Goal: Task Accomplishment & Management: Manage account settings

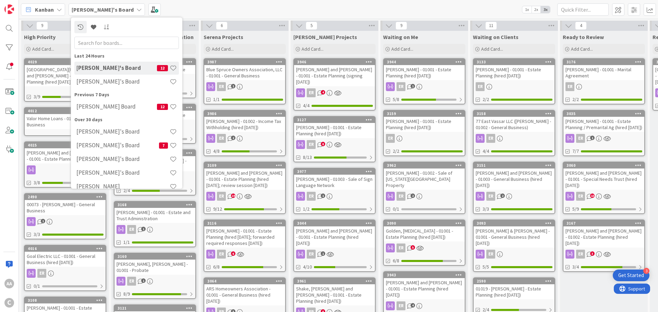
scroll to position [0, 324]
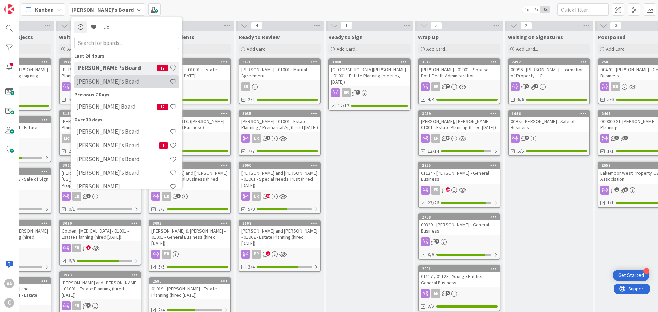
click at [103, 80] on h4 "[PERSON_NAME]'s Board" at bounding box center [122, 81] width 93 height 7
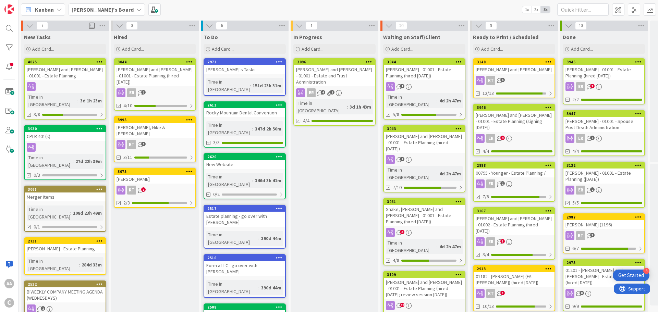
click at [157, 123] on div "[PERSON_NAME], Nike & [PERSON_NAME]" at bounding box center [154, 130] width 81 height 15
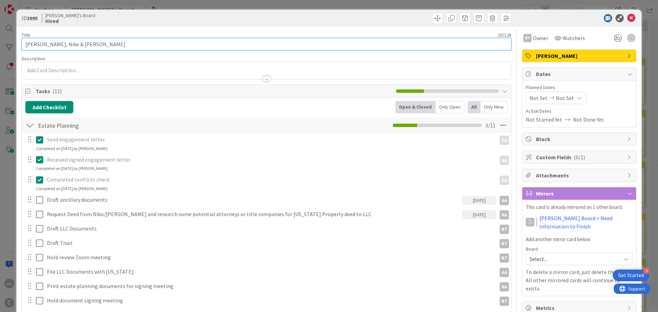
click at [103, 46] on input "[PERSON_NAME], Nike & [PERSON_NAME]" at bounding box center [267, 44] width 490 height 12
click at [130, 49] on input "[PERSON_NAME], Nike & [PERSON_NAME] - Estate Planning (" at bounding box center [267, 44] width 490 height 12
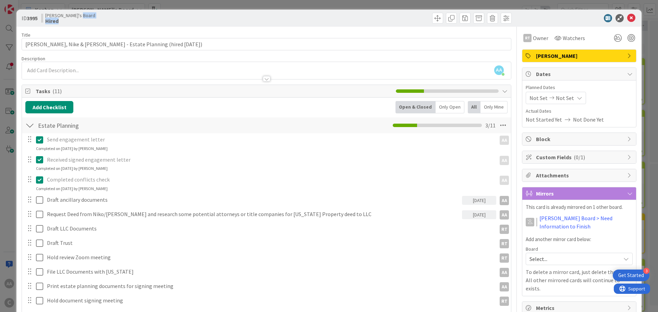
drag, startPoint x: 107, startPoint y: 15, endPoint x: 112, endPoint y: 20, distance: 7.5
click at [112, 20] on div "[PERSON_NAME]'s Board Hired" at bounding box center [153, 18] width 224 height 11
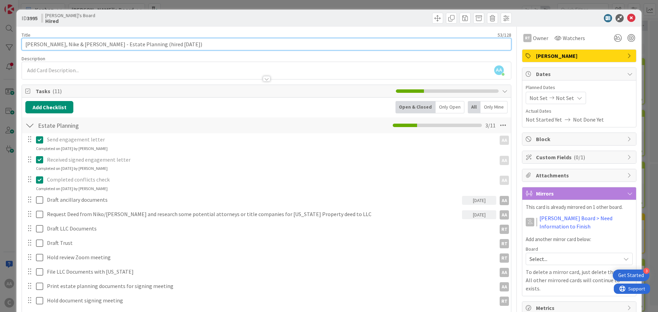
click at [78, 44] on input "[PERSON_NAME], Nike & [PERSON_NAME] - Estate Planning (hired [DATE])" at bounding box center [267, 44] width 490 height 12
type input "[PERSON_NAME], Nike & [PERSON_NAME] - 01001 - Estate Planning (hired [DATE])"
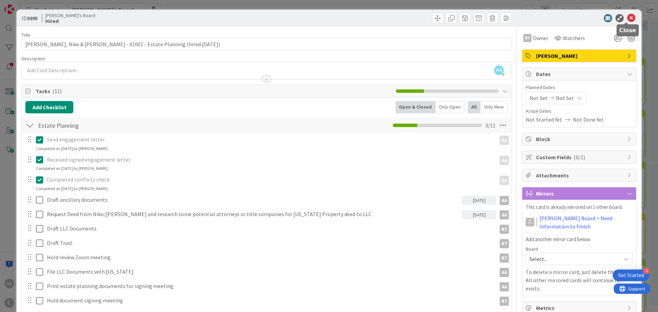
click at [627, 20] on icon at bounding box center [631, 18] width 8 height 8
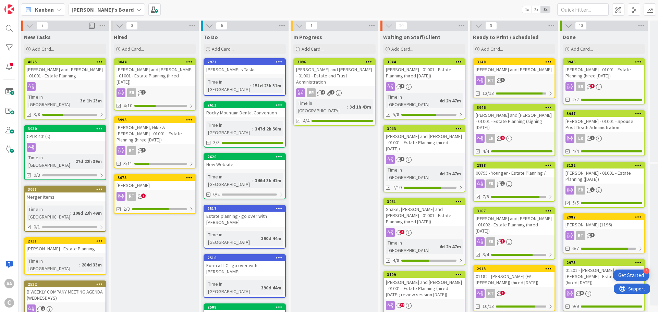
click at [160, 123] on div "[PERSON_NAME], Nike & [PERSON_NAME] - 01001 - Estate Planning (hired [DATE])" at bounding box center [154, 133] width 81 height 21
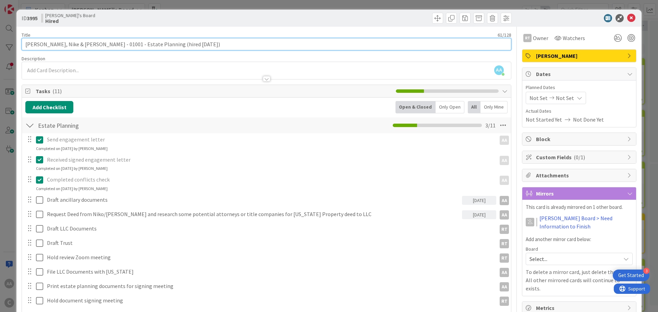
drag, startPoint x: 164, startPoint y: 44, endPoint x: 74, endPoint y: 37, distance: 90.4
click at [74, 37] on div "Title 61 / 128 [PERSON_NAME], Nike & [PERSON_NAME] - 01001 - Estate Planning (h…" at bounding box center [267, 41] width 490 height 18
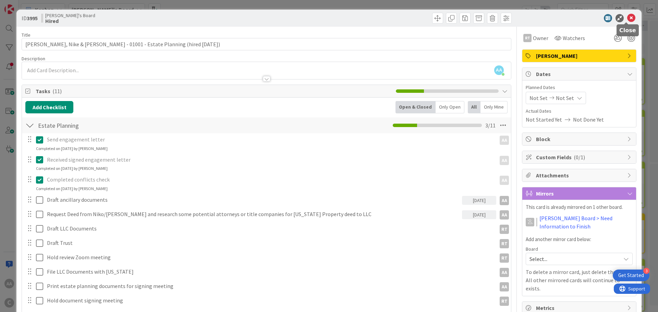
click at [627, 19] on icon at bounding box center [631, 18] width 8 height 8
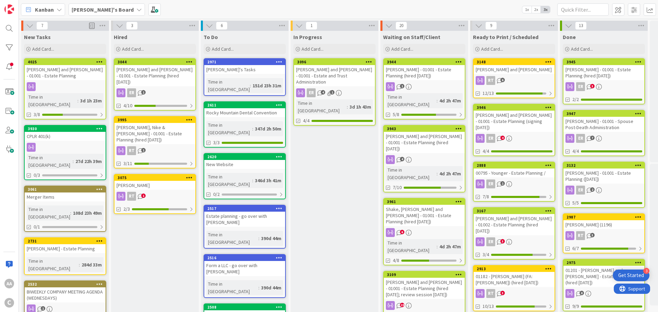
click at [135, 181] on div "[PERSON_NAME]" at bounding box center [154, 185] width 81 height 9
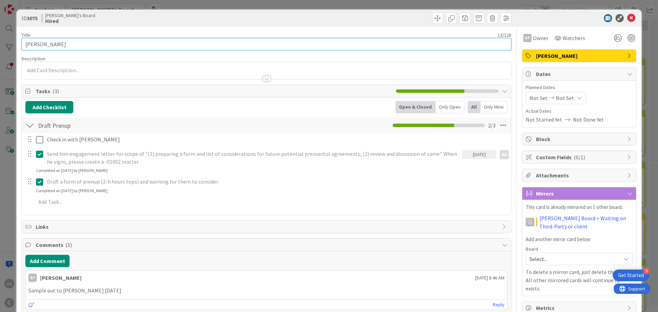
click at [76, 44] on input "[PERSON_NAME]" at bounding box center [267, 44] width 490 height 12
paste input "- 01001 - Estate Planning (hired [DATE])"
drag, startPoint x: 110, startPoint y: 45, endPoint x: 74, endPoint y: 43, distance: 36.0
click at [74, 43] on input "[PERSON_NAME] - 01001 - Estate Planning (hired [DATE])" at bounding box center [267, 44] width 490 height 12
click at [148, 46] on input "[PERSON_NAME] - 01001 - Premarital Agreement (hired [DATE])" at bounding box center [267, 44] width 490 height 12
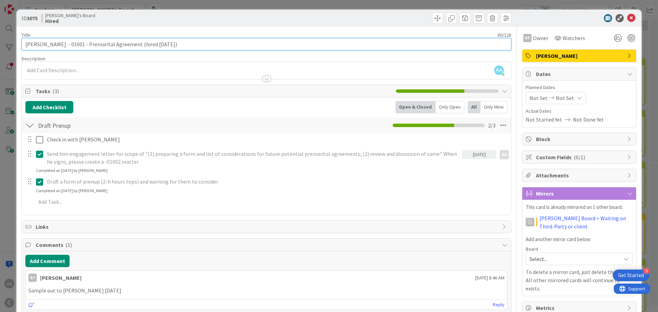
click at [146, 45] on input "[PERSON_NAME] - 01001 - Premarital Agreement (hired [DATE])" at bounding box center [267, 44] width 490 height 12
type input "[PERSON_NAME] - 01001 - Premarital Agreement (hired [DATE])"
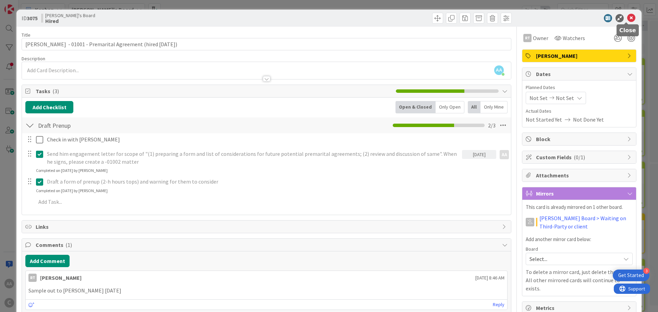
click at [628, 21] on icon at bounding box center [631, 18] width 8 height 8
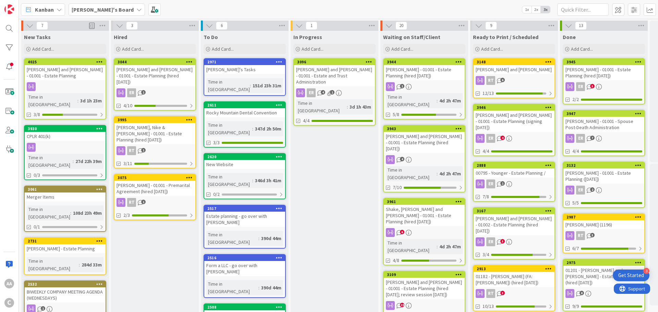
click at [153, 124] on div "[PERSON_NAME], Nike & [PERSON_NAME] - 01001 - Estate Planning (hired [DATE])" at bounding box center [154, 133] width 81 height 21
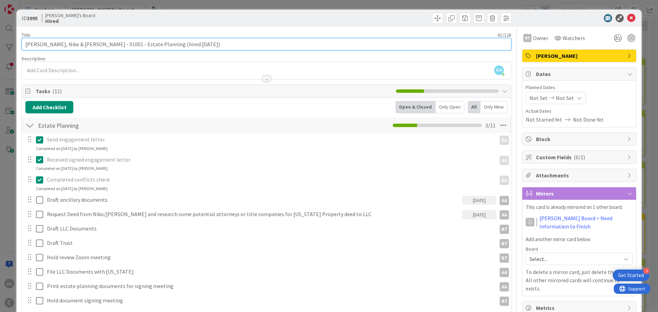
click at [153, 47] on input "[PERSON_NAME], Nike & [PERSON_NAME] - 01001 - Estate Planning (hired [DATE])" at bounding box center [267, 44] width 490 height 12
type input "[PERSON_NAME], Nike & [PERSON_NAME] - 01001 - Estate Planning (hired [DATE])"
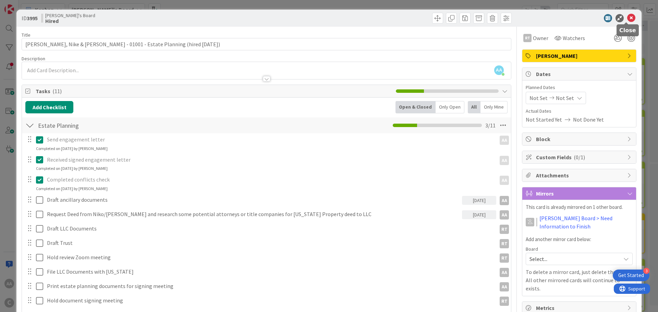
click at [628, 20] on icon at bounding box center [631, 18] width 8 height 8
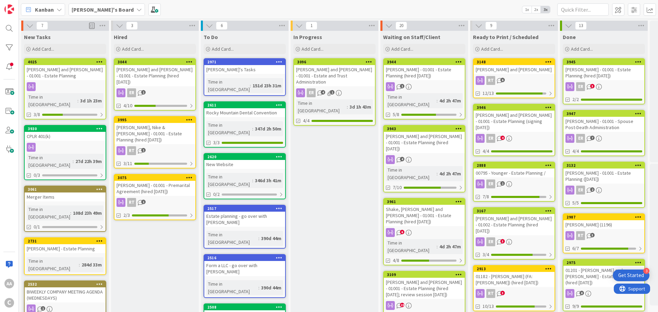
click at [75, 73] on div "[PERSON_NAME] and [PERSON_NAME] - 01001 - Estate Planning" at bounding box center [65, 72] width 81 height 15
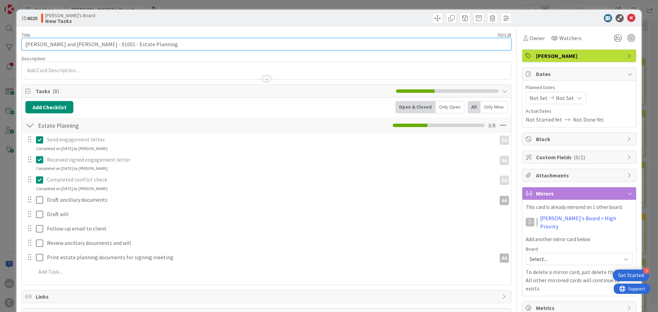
click at [166, 42] on input "[PERSON_NAME] and [PERSON_NAME] - 01001 - Estate Planning" at bounding box center [267, 44] width 490 height 12
click at [146, 46] on input "[PERSON_NAME] and [PERSON_NAME] - 01001 - Estate Planning (Hired [DATE])" at bounding box center [267, 44] width 490 height 12
type input "[PERSON_NAME] and [PERSON_NAME] - 01001 - Estate Planning (hired [DATE])"
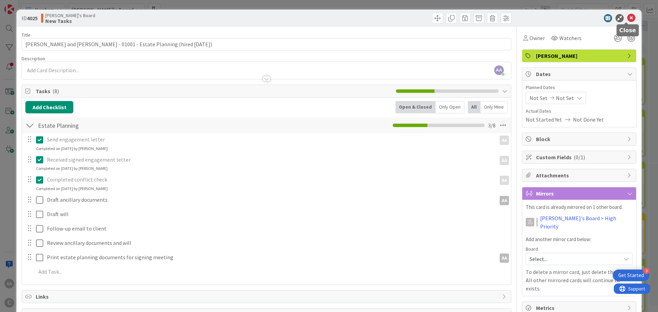
click at [627, 19] on icon at bounding box center [631, 18] width 8 height 8
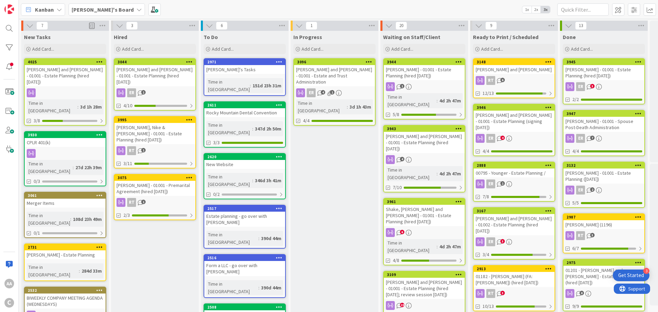
click at [50, 75] on div "[PERSON_NAME] and [PERSON_NAME] - 01001 - Estate Planning (hired [DATE])" at bounding box center [65, 75] width 81 height 21
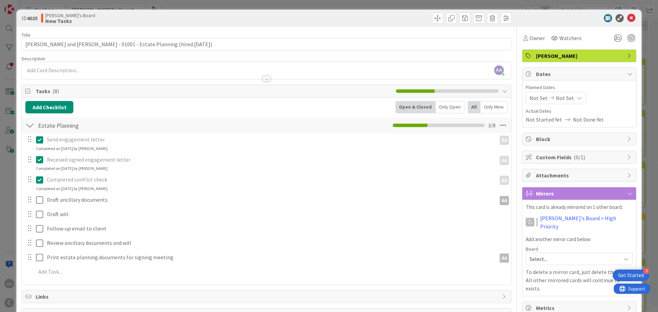
click at [630, 18] on div at bounding box center [575, 18] width 121 height 8
click at [627, 19] on icon at bounding box center [631, 18] width 8 height 8
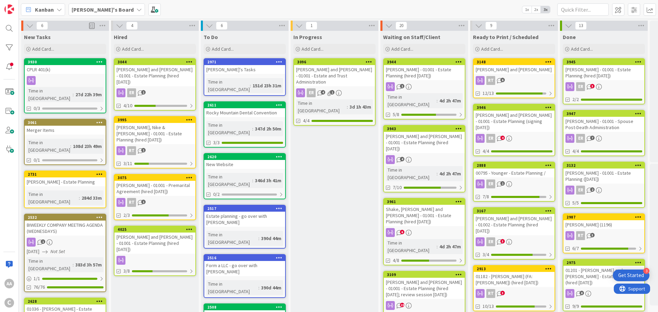
click at [45, 305] on div "01036 - [PERSON_NAME] - Estate Planning (hired [DATE])" at bounding box center [65, 312] width 81 height 15
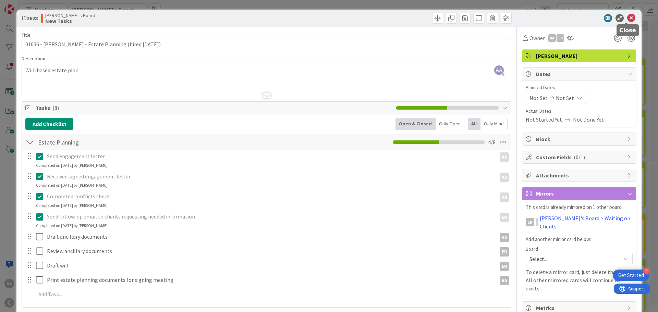
click at [627, 18] on icon at bounding box center [631, 18] width 8 height 8
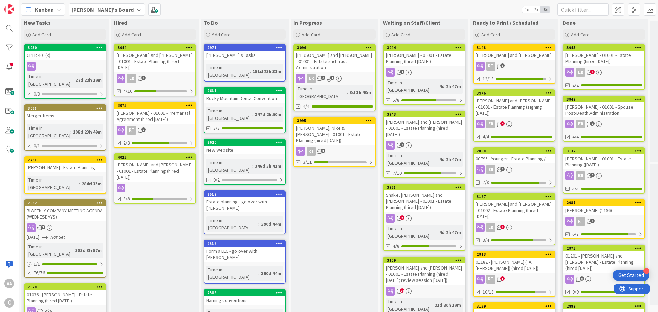
click at [136, 109] on div "[PERSON_NAME] - 01001 - Premarital Agreement (hired [DATE])" at bounding box center [154, 116] width 81 height 15
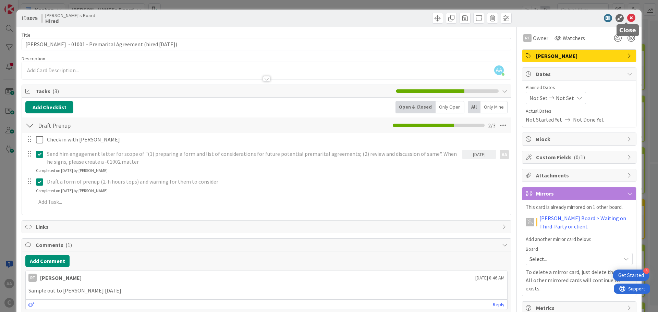
click at [627, 19] on icon at bounding box center [631, 18] width 8 height 8
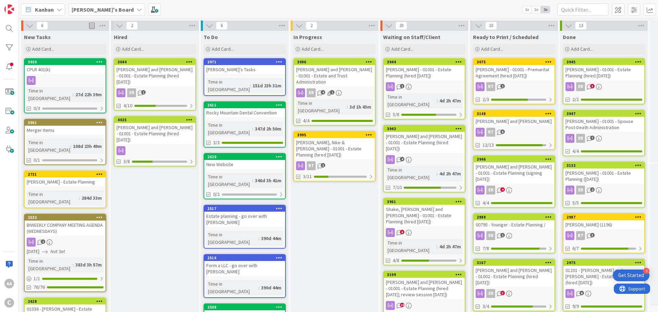
click at [512, 120] on div "[PERSON_NAME] and [PERSON_NAME]" at bounding box center [513, 121] width 81 height 9
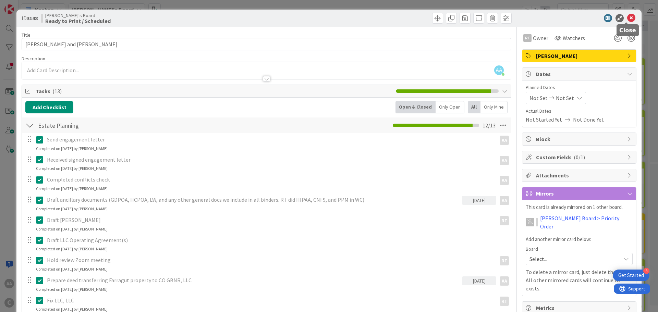
click at [627, 17] on icon at bounding box center [631, 18] width 8 height 8
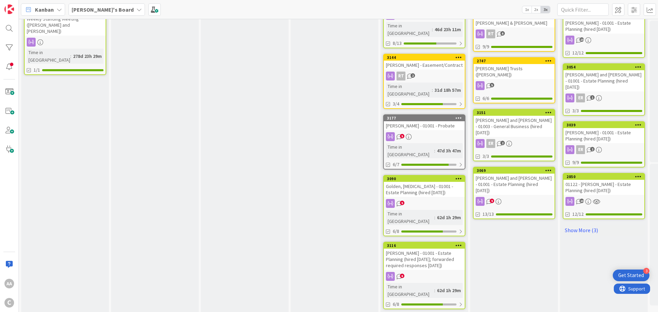
scroll to position [364, 0]
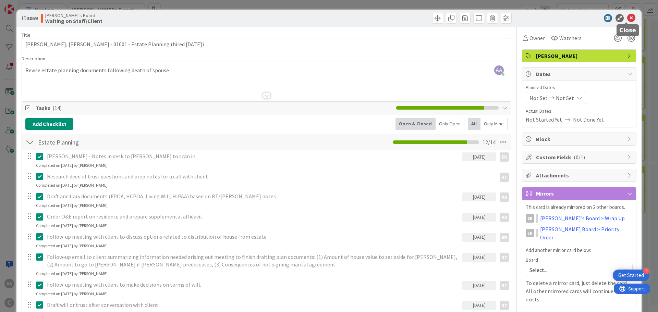
click at [627, 18] on icon at bounding box center [631, 18] width 8 height 8
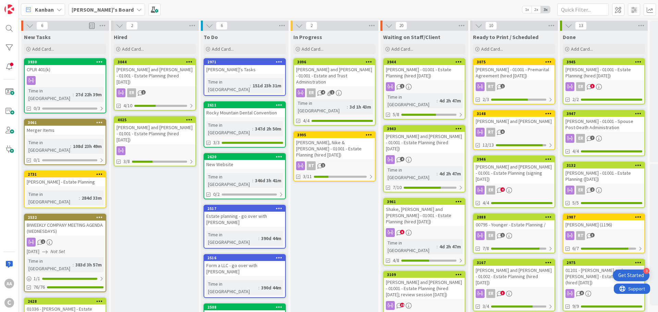
click at [134, 123] on div "[PERSON_NAME] and [PERSON_NAME] - 01001 - Estate Planning (hired [DATE])" at bounding box center [154, 133] width 81 height 21
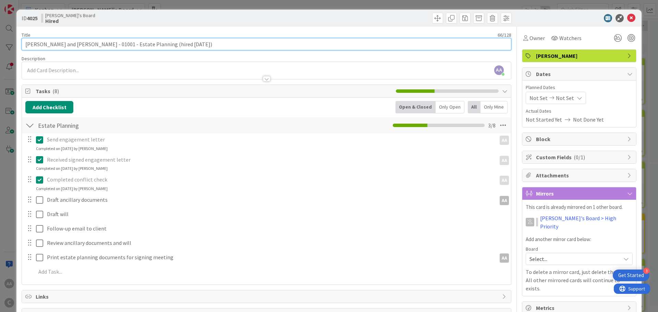
drag, startPoint x: 187, startPoint y: 45, endPoint x: 83, endPoint y: 44, distance: 103.8
click at [83, 44] on input "[PERSON_NAME] and [PERSON_NAME] - 01001 - Estate Planning (hired [DATE])" at bounding box center [267, 44] width 490 height 12
click at [125, 47] on input "[PERSON_NAME] and [PERSON_NAME] - 01001 - Estate Planning (hired [DATE])" at bounding box center [267, 44] width 490 height 12
drag, startPoint x: 177, startPoint y: 43, endPoint x: 100, endPoint y: 44, distance: 77.4
click at [100, 44] on input "[PERSON_NAME] and [PERSON_NAME] - 01001 - Estate Planning (hired [DATE])" at bounding box center [267, 44] width 490 height 12
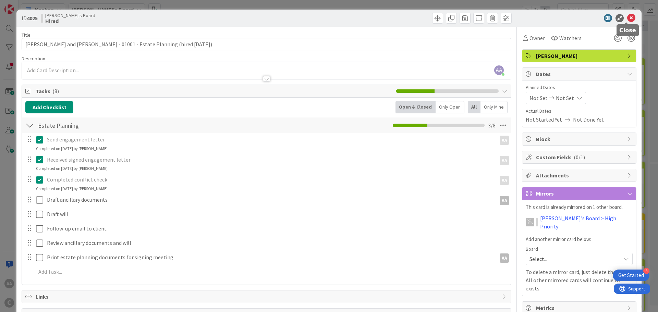
click at [628, 16] on icon at bounding box center [631, 18] width 8 height 8
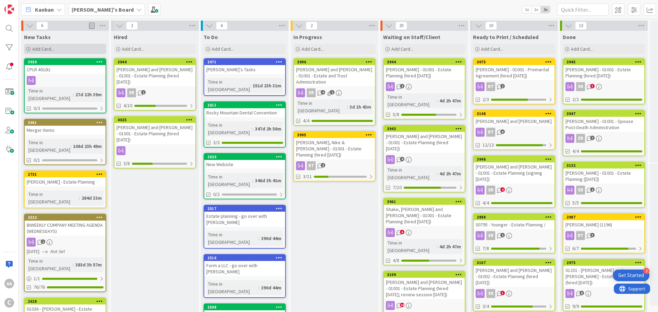
click at [59, 49] on div "Add Card..." at bounding box center [65, 49] width 82 height 10
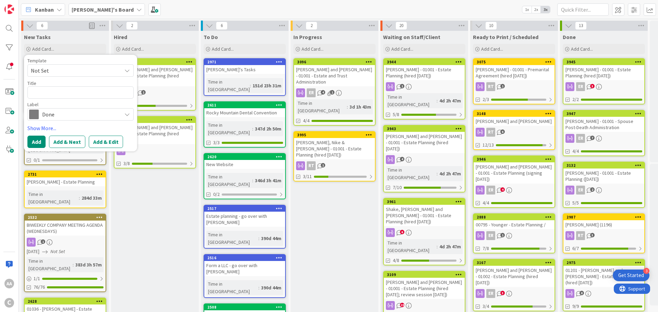
type textarea "x"
type textarea "- Estate Planning (hired [DATE])"
click at [30, 93] on textarea "- Estate Planning (hired [DATE])" at bounding box center [80, 92] width 106 height 12
paste textarea "[PERSON_NAME].[PERSON_NAME]-01001"
type textarea "x"
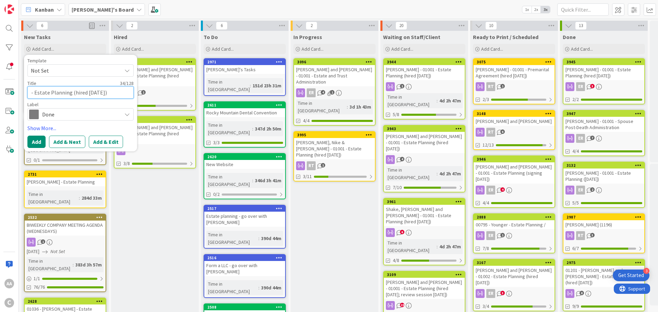
type textarea "[PERSON_NAME].[PERSON_NAME]-01001 - Estate Planning (hired [DATE])"
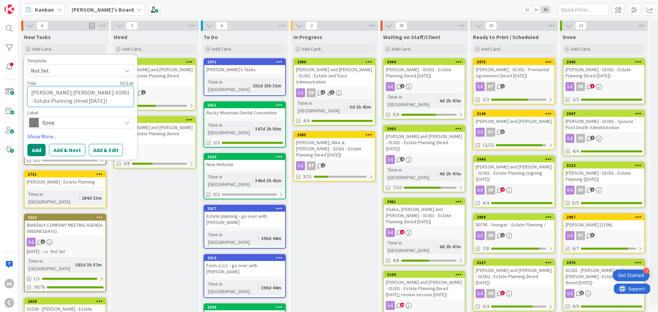
click at [66, 93] on textarea "[PERSON_NAME].[PERSON_NAME]-01001 - Estate Planning (hired [DATE])" at bounding box center [80, 96] width 106 height 21
type textarea "x"
type textarea "[PERSON_NAME].[PERSON_NAME] -01001 - Estate Planning (hired [DATE])"
click at [71, 92] on textarea "[PERSON_NAME].[PERSON_NAME] -01001 - Estate Planning (hired [DATE])" at bounding box center [80, 96] width 106 height 21
type textarea "x"
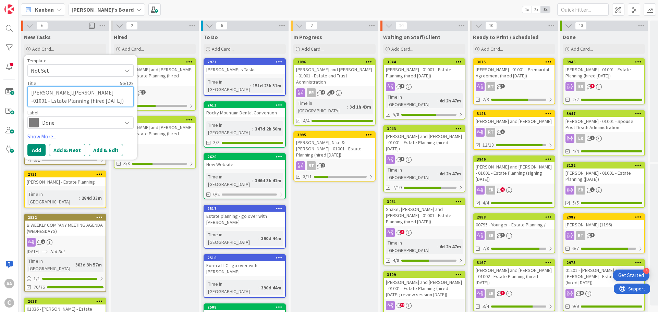
type textarea "[PERSON_NAME].[PERSON_NAME] - 01001 - Estate Planning (hired [DATE])"
click at [50, 94] on textarea "[PERSON_NAME].[PERSON_NAME] - 01001 - Estate Planning (hired [DATE])" at bounding box center [80, 96] width 106 height 21
type textarea "x"
type textarea "SchultzCarolyn - 01001 - Estate Planning (hired [DATE])"
type textarea "x"
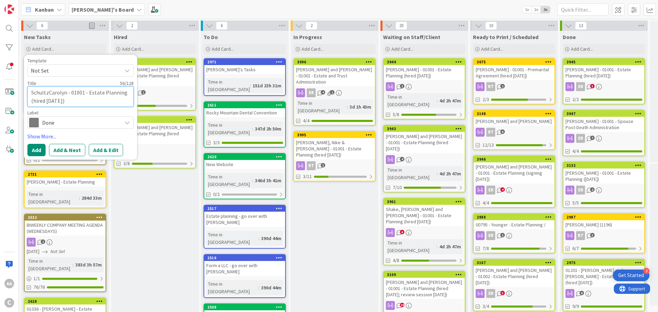
type textarea "[PERSON_NAME] - 01001 - Estate Planning (hired [DATE])"
type textarea "x"
type textarea "[PERSON_NAME] - 01001 - Estate Planning (hired [DATE])"
click at [54, 101] on textarea "[PERSON_NAME] - 01001 - Estate Planning (hired [DATE])" at bounding box center [80, 96] width 106 height 21
type textarea "x"
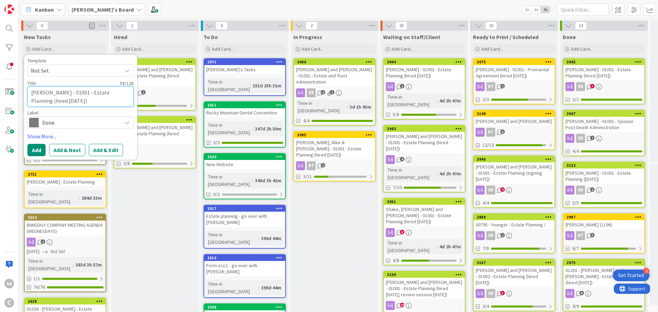
type textarea "[PERSON_NAME] - 01001 - Estate Planning (hired [DATE])"
type textarea "x"
type textarea "[PERSON_NAME] - 01001 - Estate Planning (hired [DATE])"
click at [58, 120] on span "Done" at bounding box center [80, 123] width 76 height 10
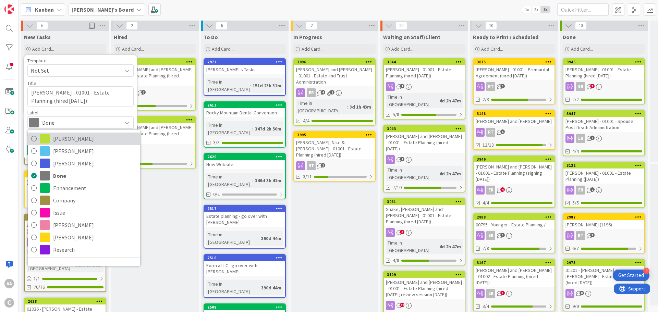
click at [52, 138] on link "[PERSON_NAME]" at bounding box center [84, 139] width 112 height 12
type textarea "x"
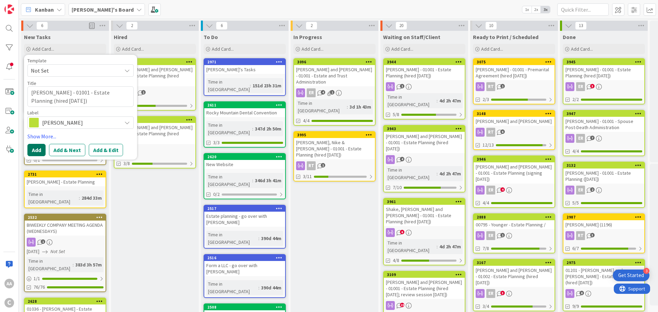
click at [35, 147] on button "Add" at bounding box center [36, 150] width 18 height 12
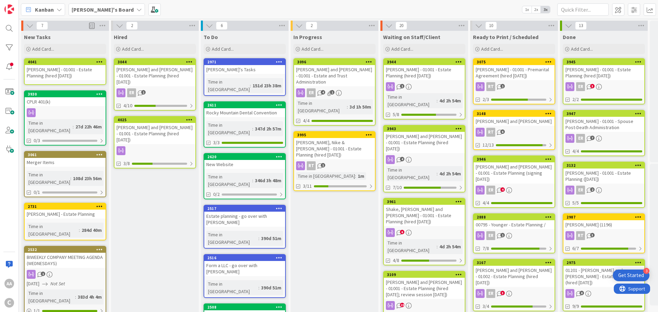
click at [67, 73] on div "[PERSON_NAME] - 01001 - Estate Planning (hired [DATE])" at bounding box center [65, 72] width 81 height 15
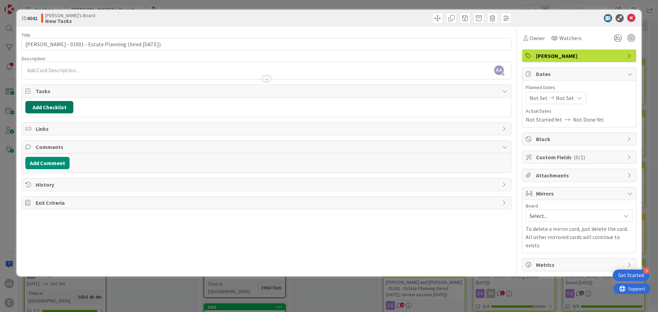
click at [49, 108] on button "Add Checklist" at bounding box center [49, 107] width 48 height 12
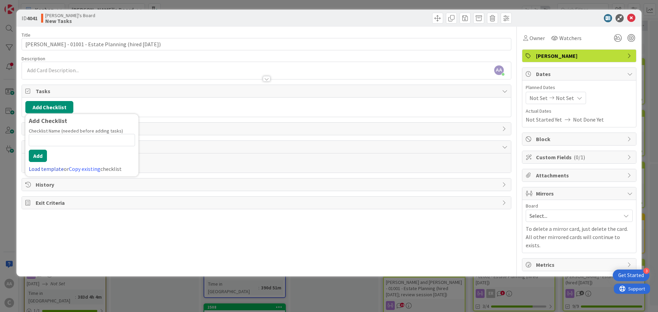
click at [45, 169] on link "Load template" at bounding box center [46, 168] width 35 height 7
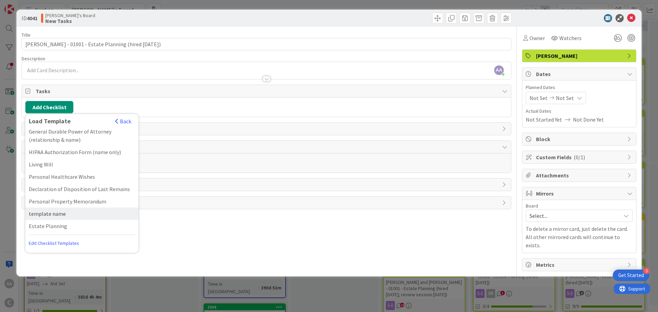
scroll to position [49, 0]
click at [49, 225] on div "Estate Planning" at bounding box center [81, 225] width 113 height 12
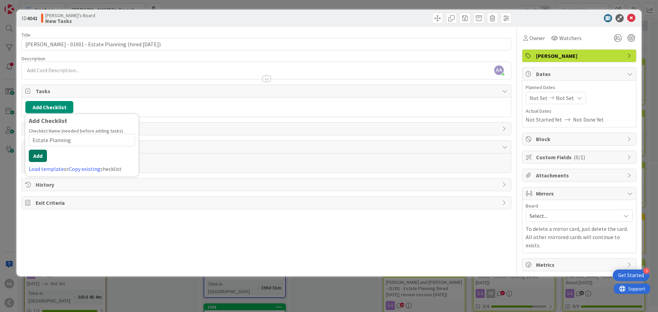
click at [40, 157] on button "Add" at bounding box center [38, 156] width 18 height 12
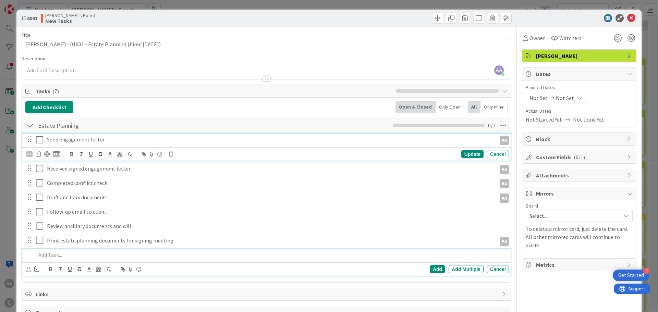
click at [38, 139] on icon at bounding box center [41, 140] width 10 height 8
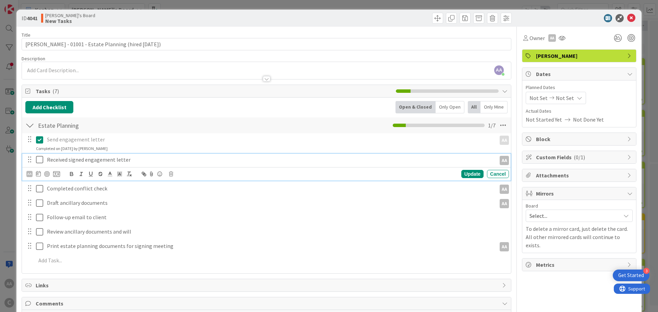
click at [39, 160] on icon at bounding box center [41, 160] width 10 height 8
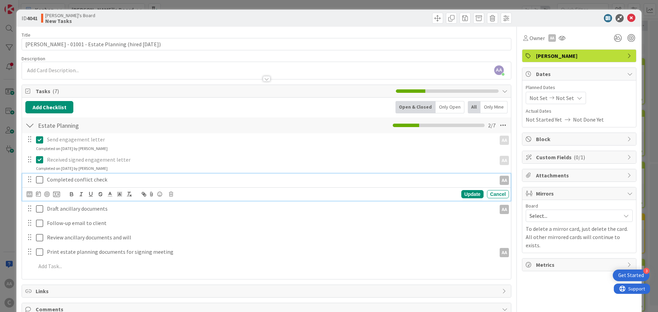
click at [40, 182] on icon at bounding box center [41, 180] width 10 height 8
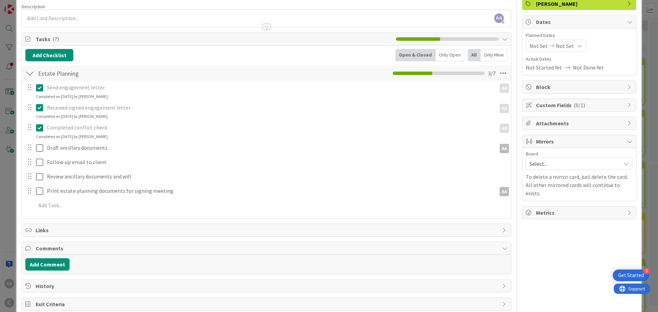
scroll to position [65, 0]
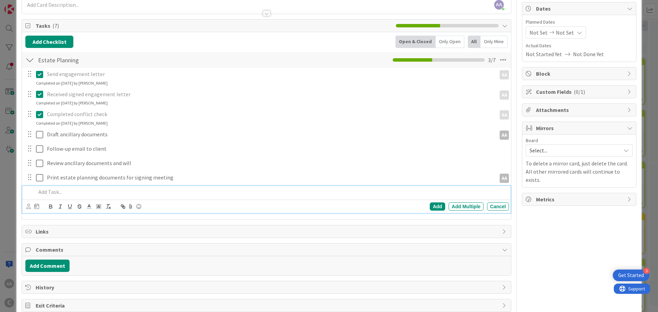
click at [106, 191] on p at bounding box center [271, 192] width 470 height 8
click at [432, 204] on div "Add" at bounding box center [437, 206] width 15 height 8
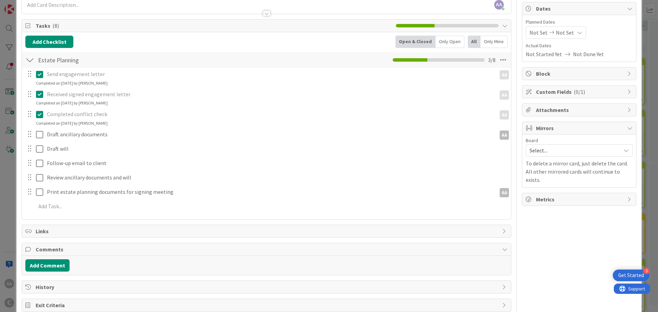
scroll to position [0, 0]
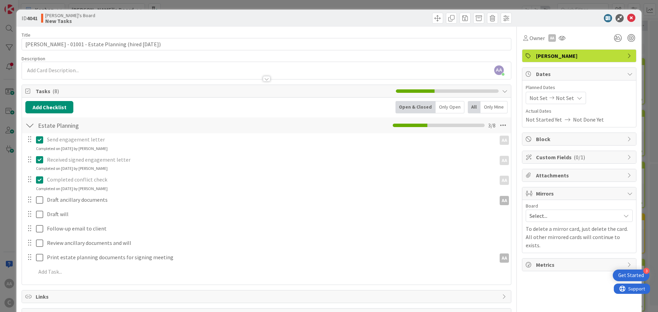
click at [543, 213] on span "Select..." at bounding box center [573, 216] width 88 height 10
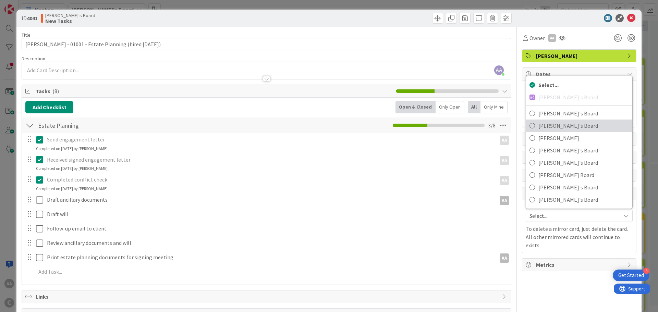
click at [545, 125] on span "[PERSON_NAME]'s Board" at bounding box center [583, 126] width 90 height 10
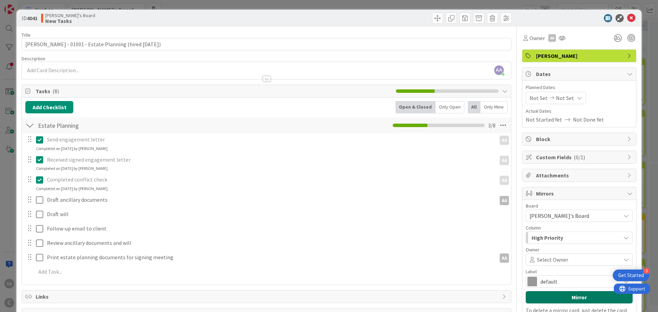
click at [567, 302] on button "Mirror" at bounding box center [578, 297] width 107 height 12
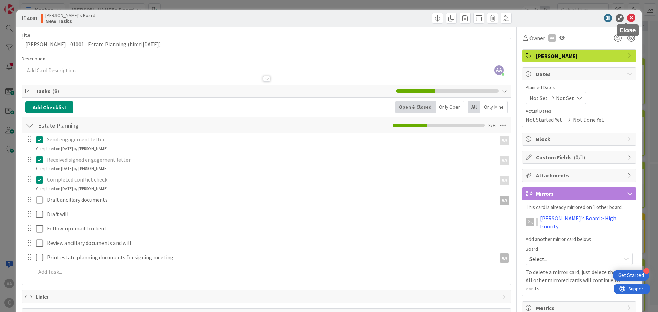
click at [627, 18] on icon at bounding box center [631, 18] width 8 height 8
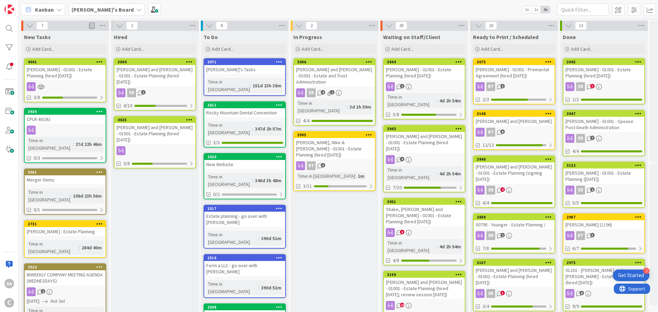
click at [150, 123] on div "[PERSON_NAME] and [PERSON_NAME] - 01001 - Estate Planning (hired [DATE])" at bounding box center [154, 133] width 81 height 21
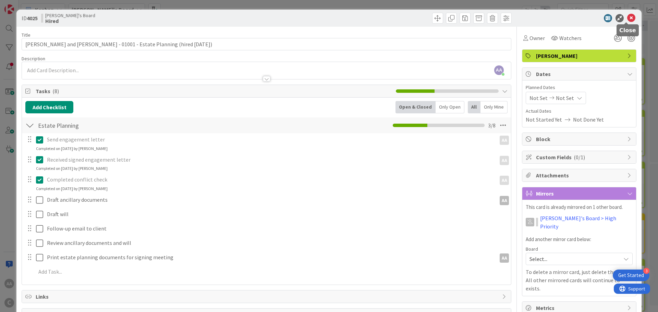
click at [627, 17] on icon at bounding box center [631, 18] width 8 height 8
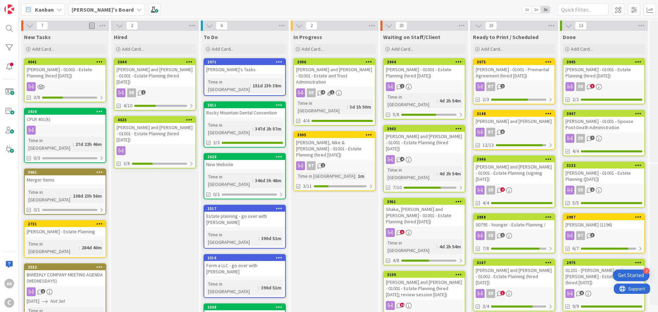
click at [146, 73] on div "[PERSON_NAME] and [PERSON_NAME] - 01001 - Estate Planning (hired [DATE])" at bounding box center [154, 75] width 81 height 21
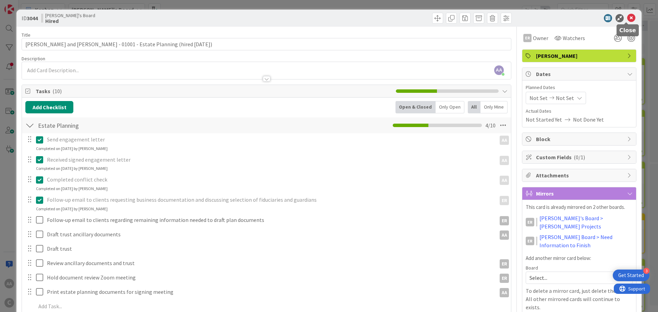
click at [627, 16] on icon at bounding box center [631, 18] width 8 height 8
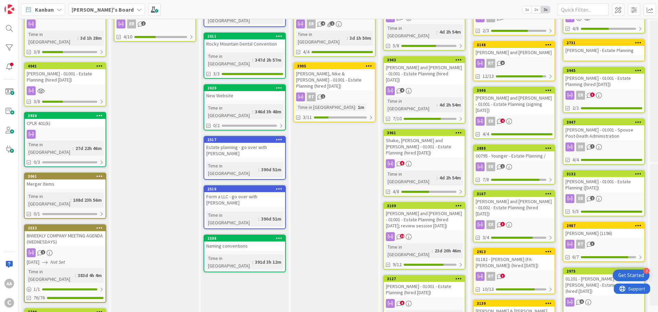
scroll to position [69, 0]
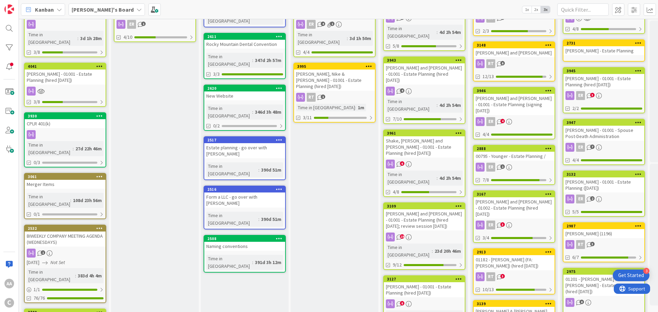
click at [76, 232] on div "BIWEEKLY COMPANY MEETING AGENDA (WEDNESDAYS)" at bounding box center [65, 239] width 81 height 15
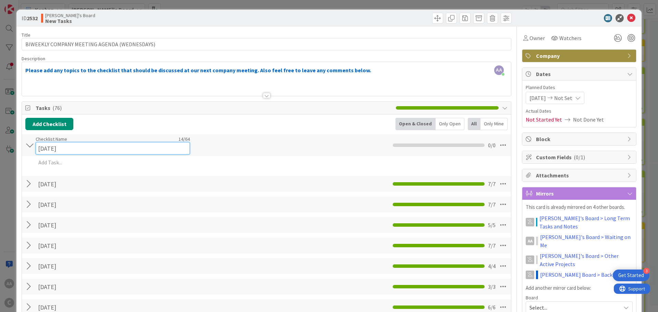
click at [58, 143] on input "[DATE]" at bounding box center [113, 148] width 154 height 12
click at [54, 149] on input "[DATE]" at bounding box center [113, 148] width 154 height 12
click at [59, 147] on input "[DATE]" at bounding box center [113, 148] width 154 height 12
type input "[DATE]"
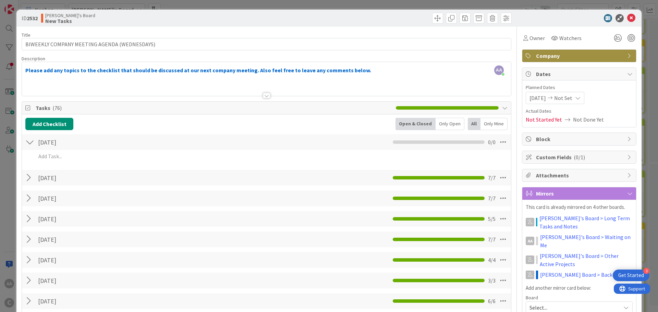
click at [531, 97] on span "[DATE]" at bounding box center [537, 98] width 16 height 8
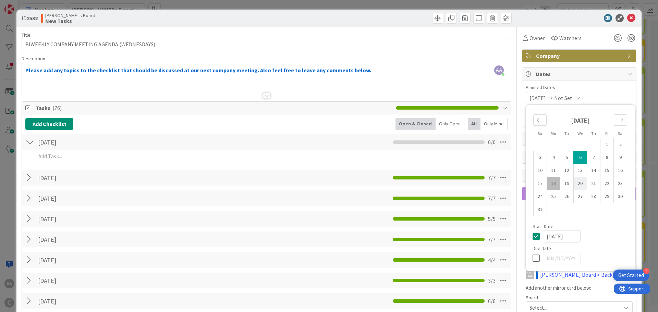
click at [576, 186] on td "20" at bounding box center [579, 183] width 13 height 13
type input "[DATE]"
click at [584, 35] on div "Owner Watchers" at bounding box center [579, 38] width 114 height 12
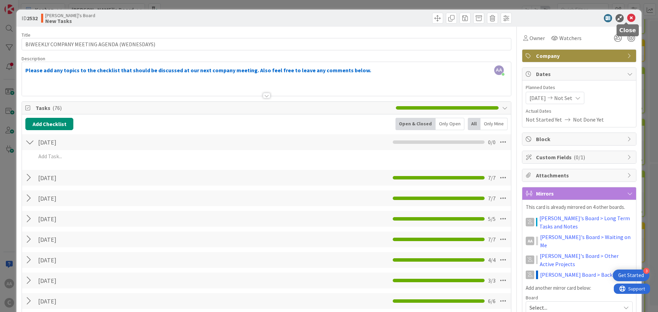
click at [627, 21] on icon at bounding box center [631, 18] width 8 height 8
